Goal: Check status: Check status

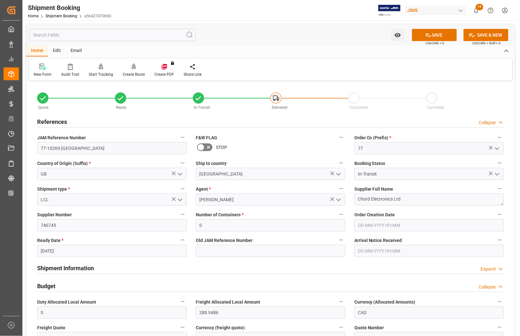
scroll to position [160, 0]
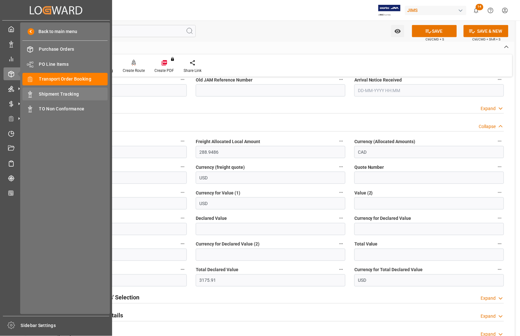
click at [51, 93] on span "Shipment Tracking" at bounding box center [73, 94] width 69 height 7
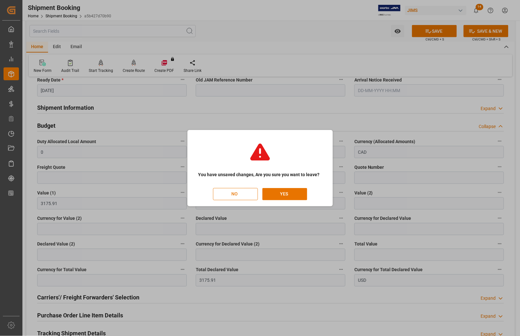
click at [237, 193] on button "NO" at bounding box center [235, 194] width 45 height 12
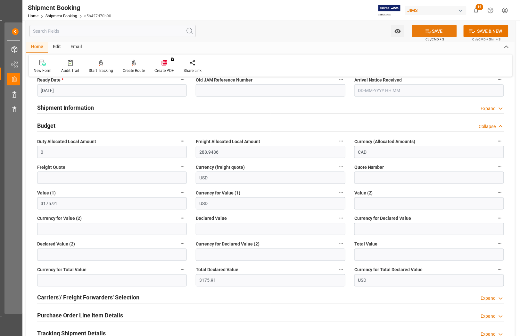
click at [432, 27] on button "SAVE" at bounding box center [434, 31] width 45 height 12
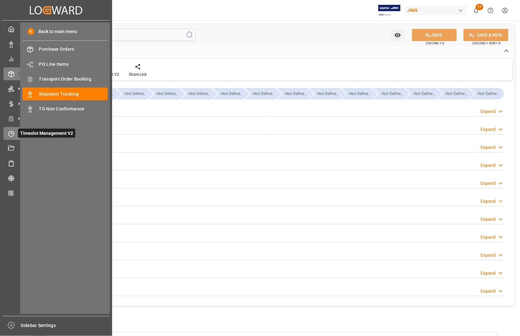
click at [12, 130] on div at bounding box center [9, 133] width 11 height 7
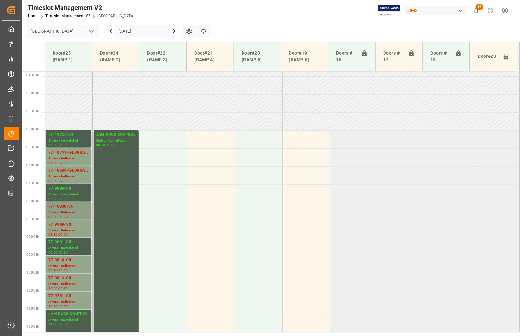
scroll to position [136, 0]
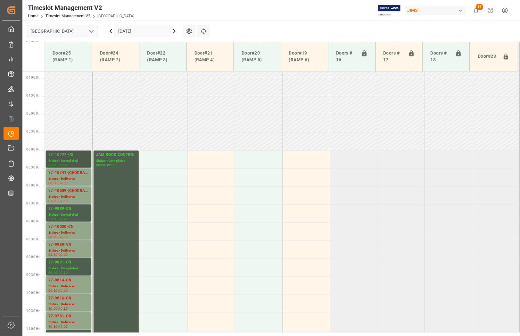
click at [58, 155] on div "77-10727-US" at bounding box center [68, 155] width 40 height 6
click at [60, 170] on div "77-10741-US" at bounding box center [68, 173] width 40 height 6
click at [61, 190] on div "77-10689-[GEOGRAPHIC_DATA]" at bounding box center [68, 191] width 40 height 6
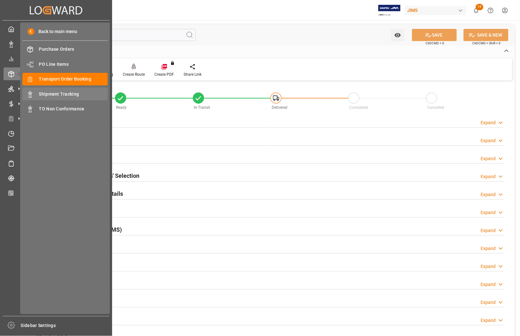
click at [44, 93] on span "Shipment Tracking" at bounding box center [73, 94] width 69 height 7
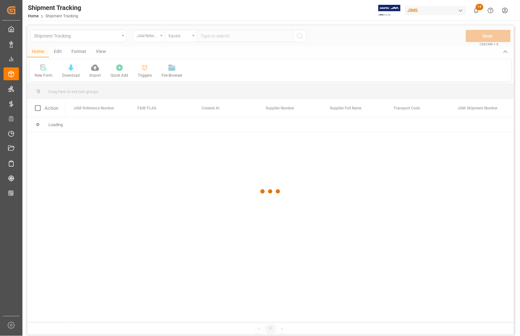
click at [217, 37] on div at bounding box center [270, 191] width 487 height 332
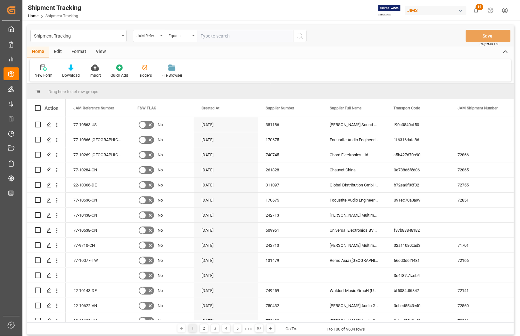
click at [217, 37] on input "text" at bounding box center [245, 36] width 96 height 12
type input "77-10689-[GEOGRAPHIC_DATA]"
click at [299, 39] on icon "search button" at bounding box center [300, 36] width 8 height 8
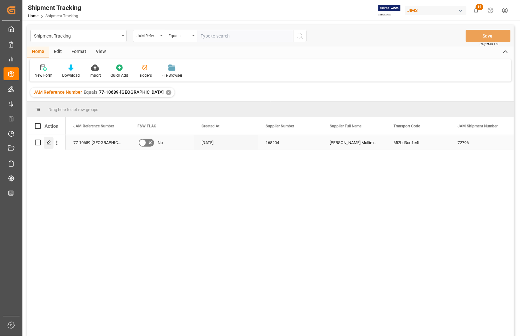
click at [50, 142] on polygon "Press SPACE to select this row." at bounding box center [48, 141] width 3 height 3
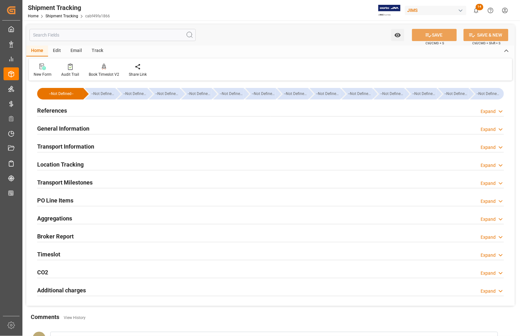
type input "[DATE]"
click at [46, 107] on h2 "References" at bounding box center [52, 110] width 30 height 9
